Goal: Information Seeking & Learning: Learn about a topic

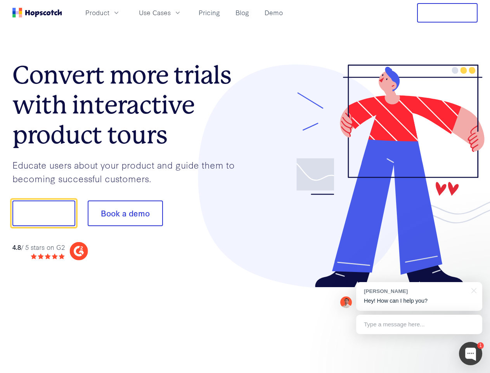
click at [245, 186] on div at bounding box center [361, 175] width 233 height 223
click at [109, 12] on span "Product" at bounding box center [97, 13] width 24 height 10
click at [171, 12] on span "Use Cases" at bounding box center [155, 13] width 32 height 10
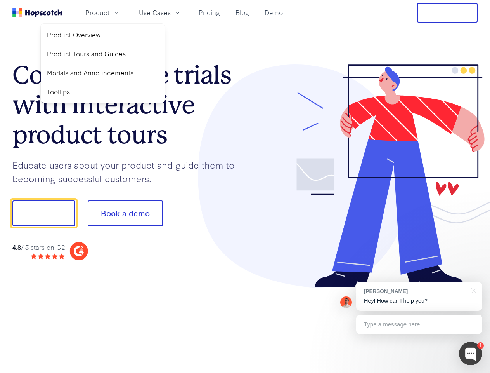
click at [448, 13] on button "Free Trial" at bounding box center [447, 12] width 61 height 19
click at [43, 213] on button "Show me!" at bounding box center [43, 213] width 63 height 26
click at [125, 213] on button "Book a demo" at bounding box center [125, 213] width 75 height 26
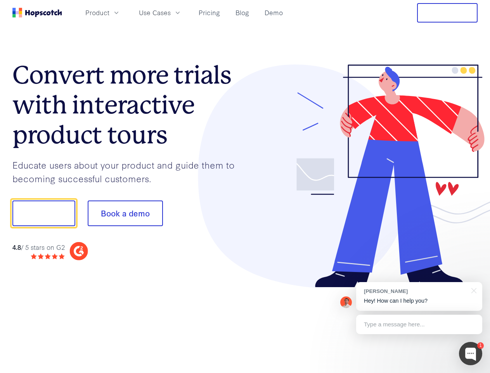
click at [471, 353] on div at bounding box center [470, 353] width 23 height 23
click at [419, 296] on div "[PERSON_NAME] Hey! How can I help you?" at bounding box center [419, 296] width 126 height 29
click at [473, 290] on div at bounding box center [410, 212] width 146 height 259
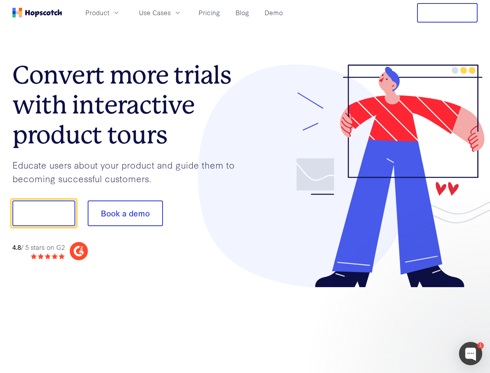
click at [419, 324] on div at bounding box center [410, 212] width 146 height 259
